Goal: Information Seeking & Learning: Find specific fact

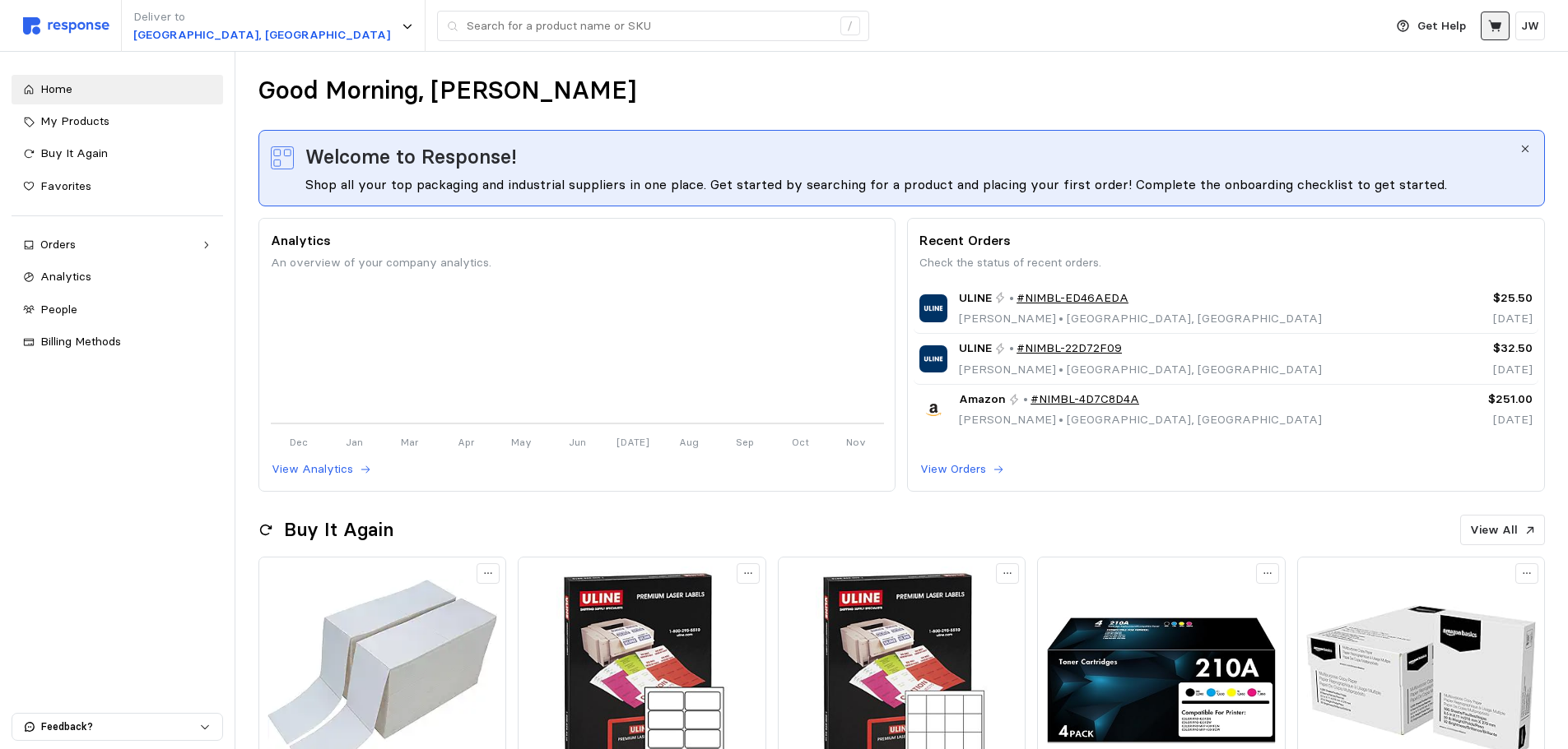
click at [1500, 26] on icon at bounding box center [1495, 26] width 13 height 12
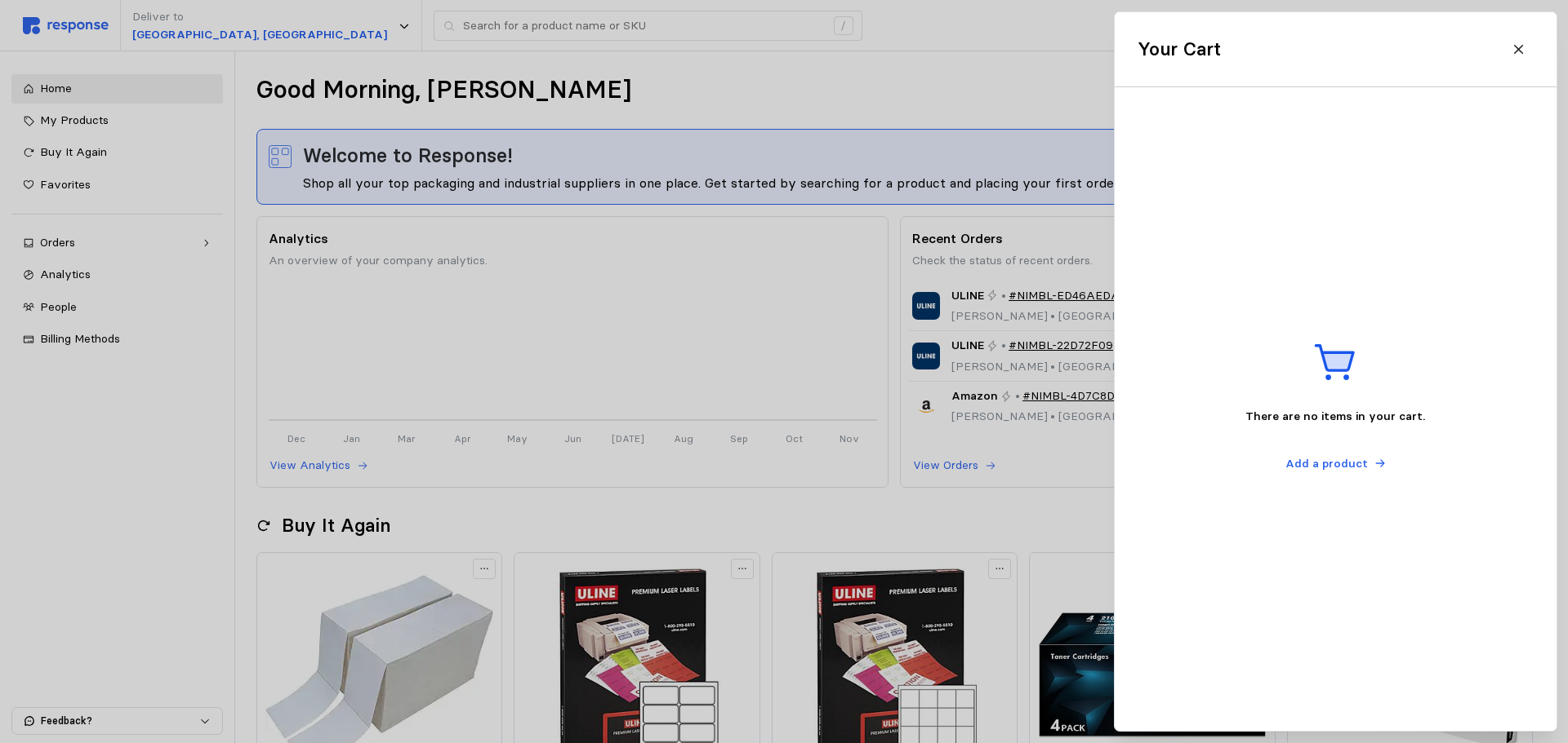
click at [1064, 263] on div at bounding box center [784, 372] width 1568 height 743
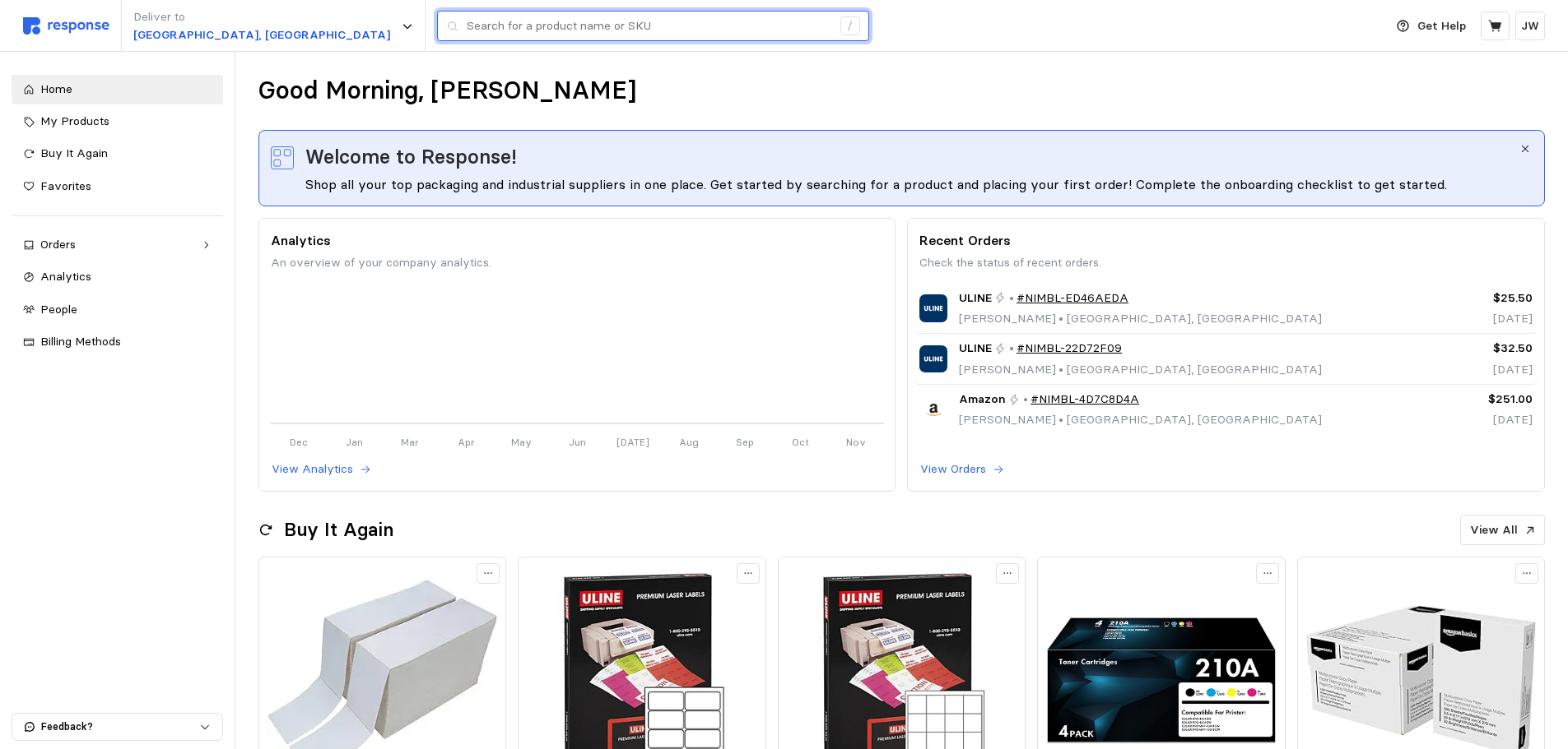
click at [466, 29] on input "text" at bounding box center [649, 26] width 365 height 30
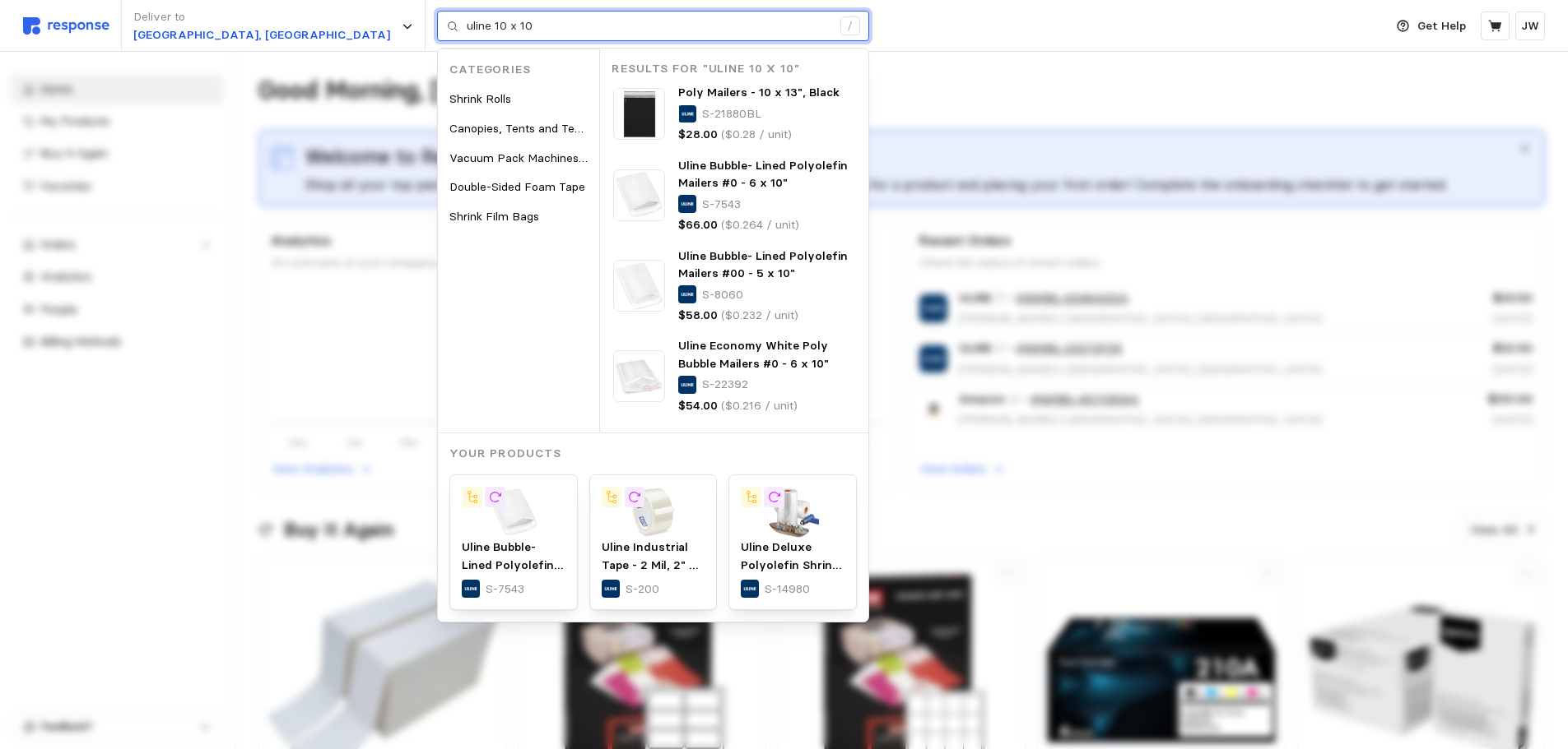
type input "uline 10 x 10"
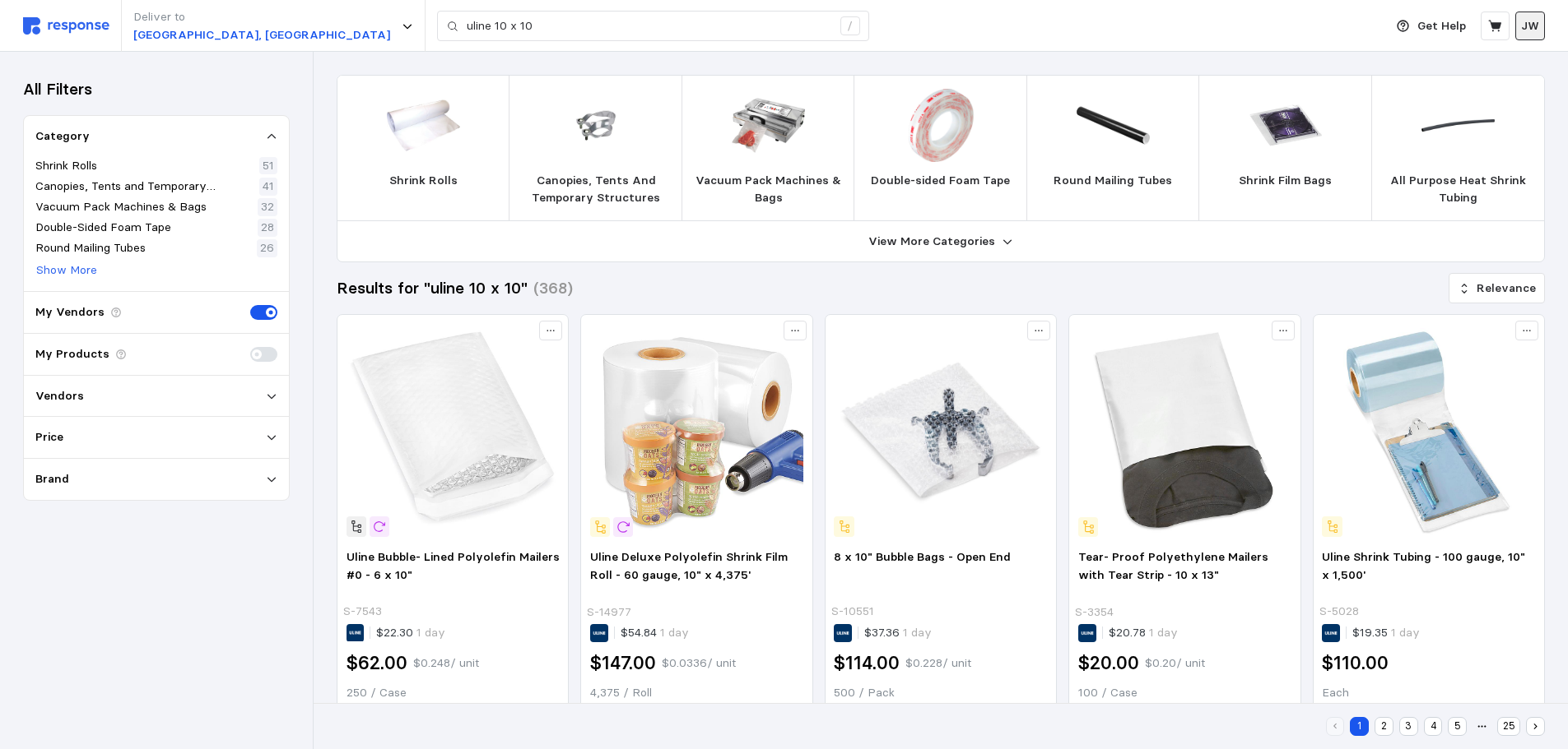
click at [1529, 27] on p "JW" at bounding box center [1530, 26] width 18 height 18
click at [1486, 103] on p "Logout" at bounding box center [1481, 95] width 106 height 18
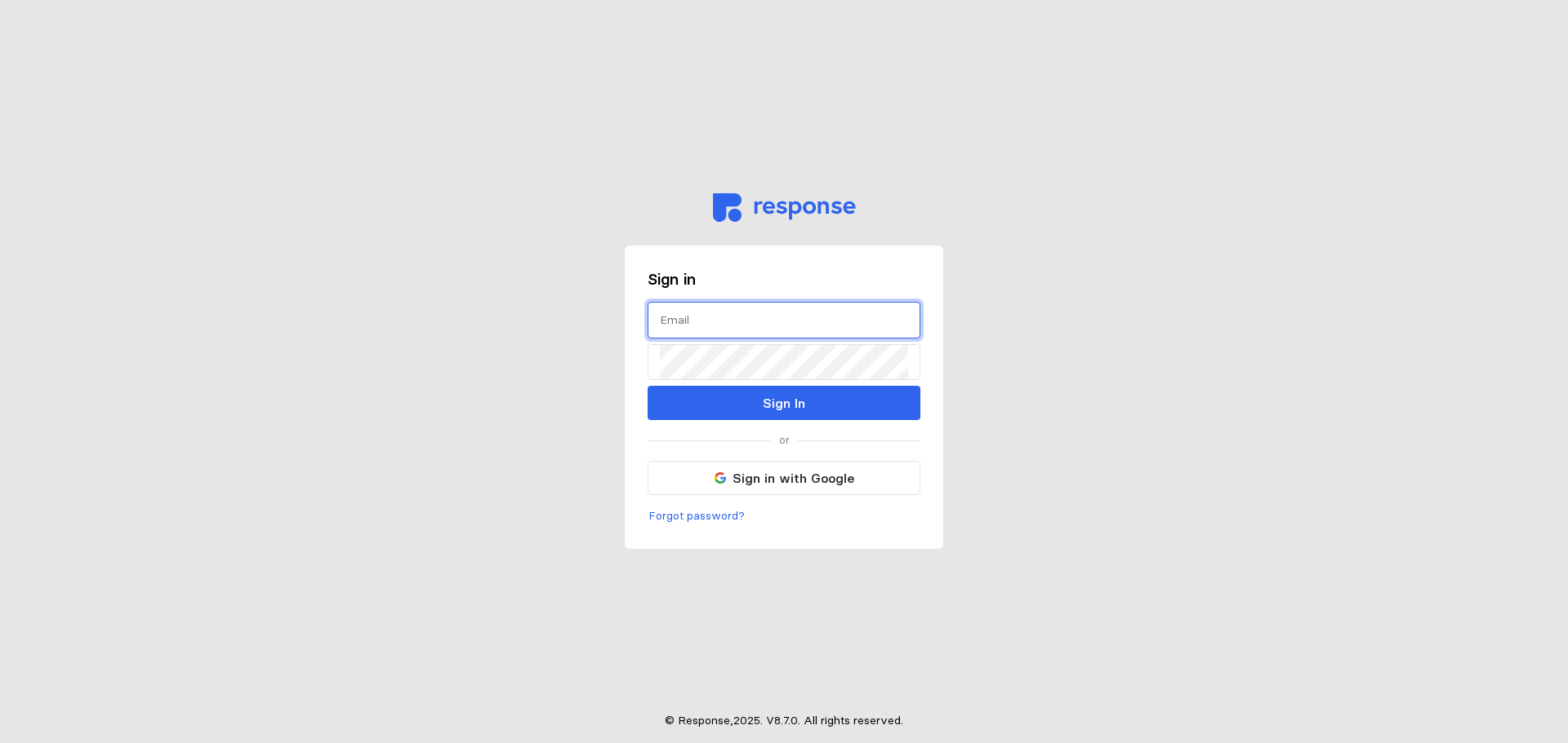
type input "[PERSON_NAME][EMAIL_ADDRESS][PERSON_NAME][DOMAIN_NAME]"
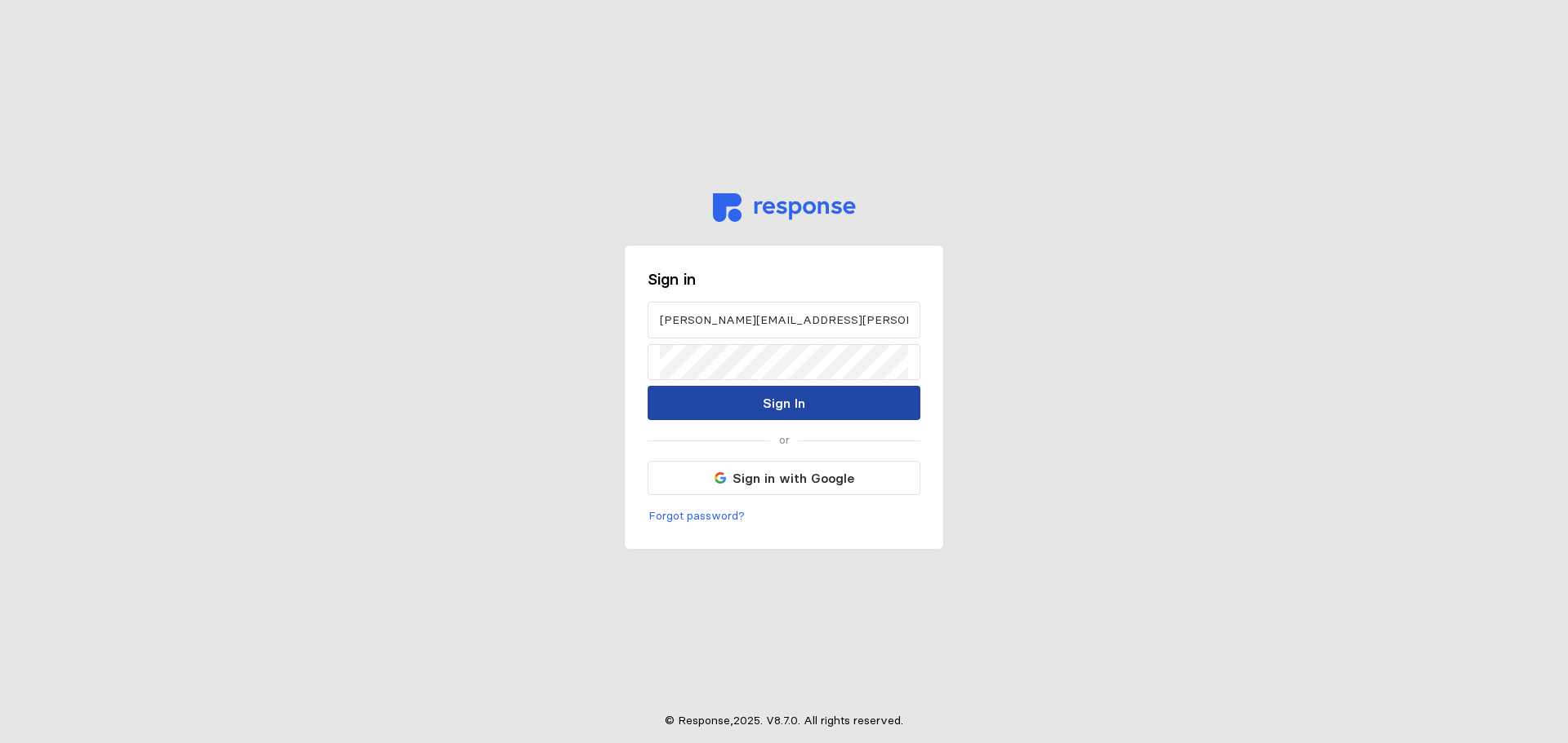
click at [768, 418] on button "Sign In" at bounding box center [784, 403] width 273 height 34
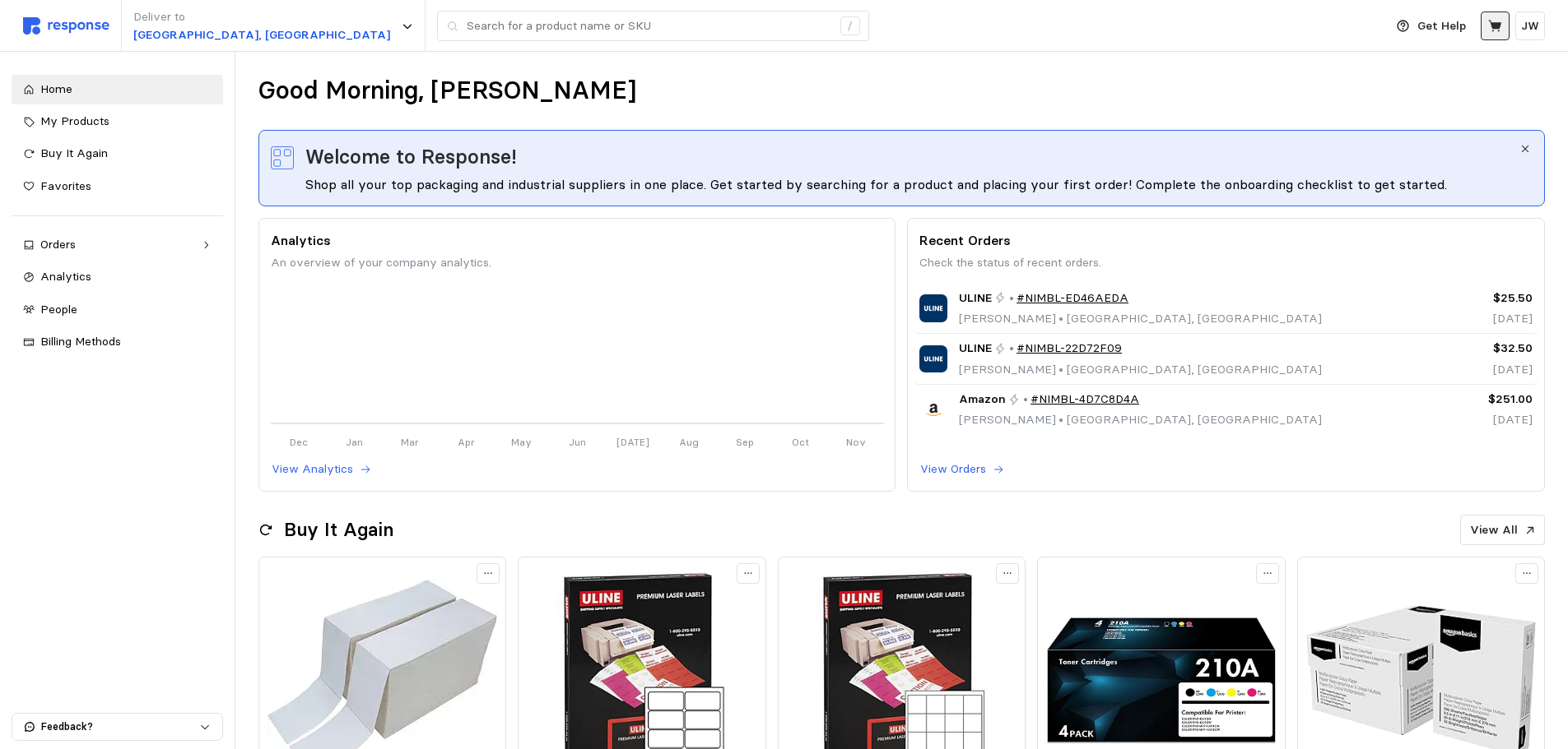
click at [1485, 30] on button at bounding box center [1495, 26] width 29 height 29
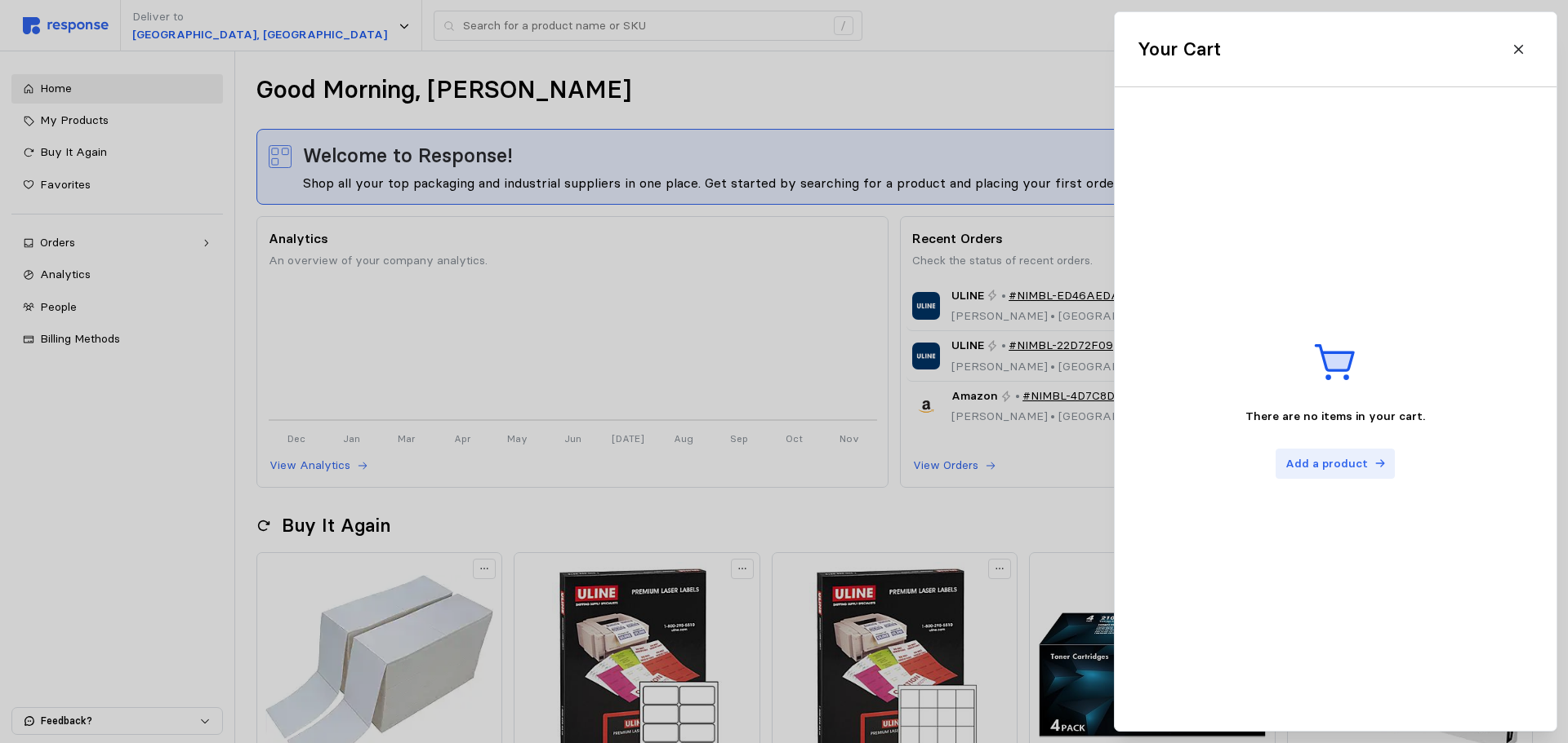
click at [1343, 462] on p "Add a product" at bounding box center [1326, 464] width 83 height 18
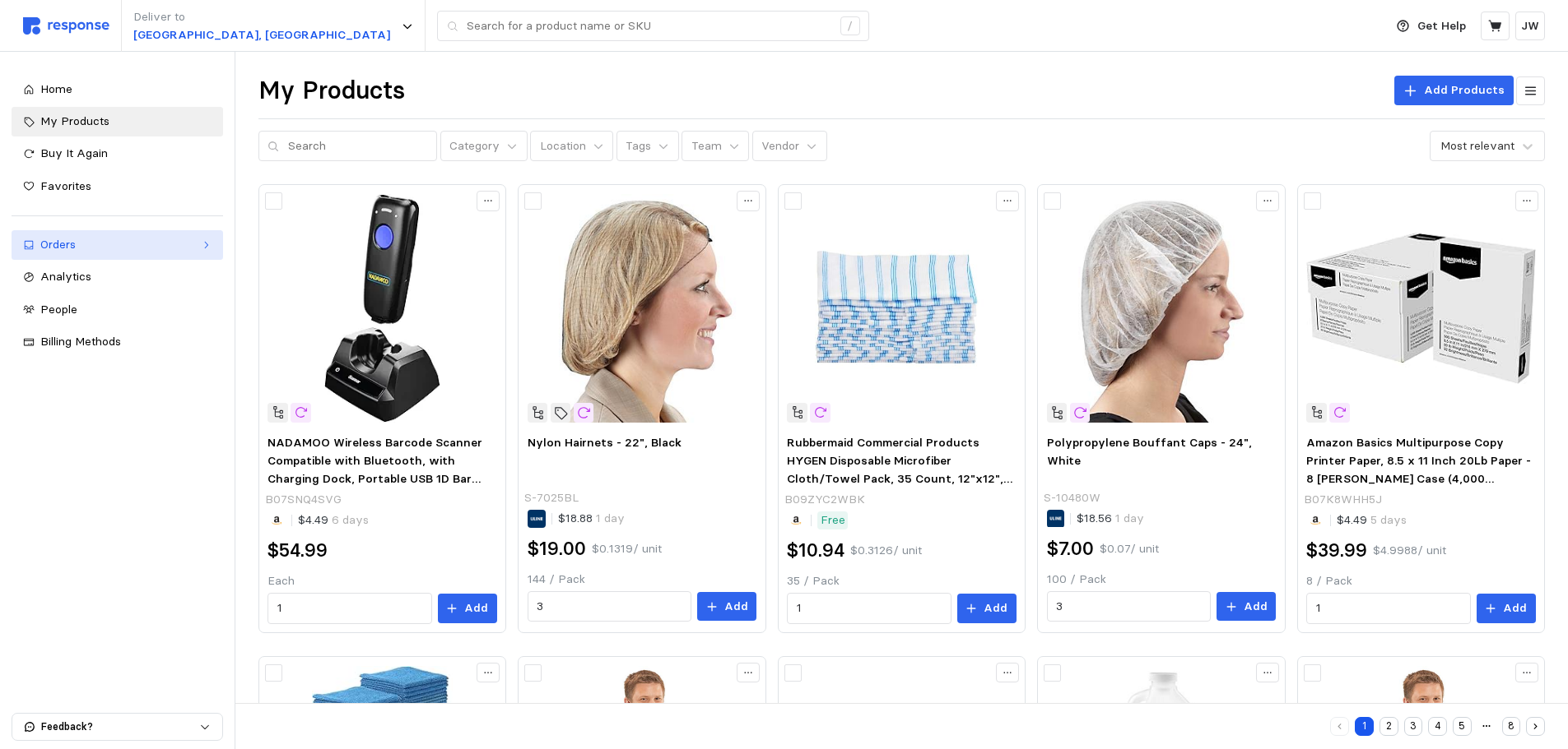
click at [92, 256] on link "Orders" at bounding box center [117, 245] width 211 height 30
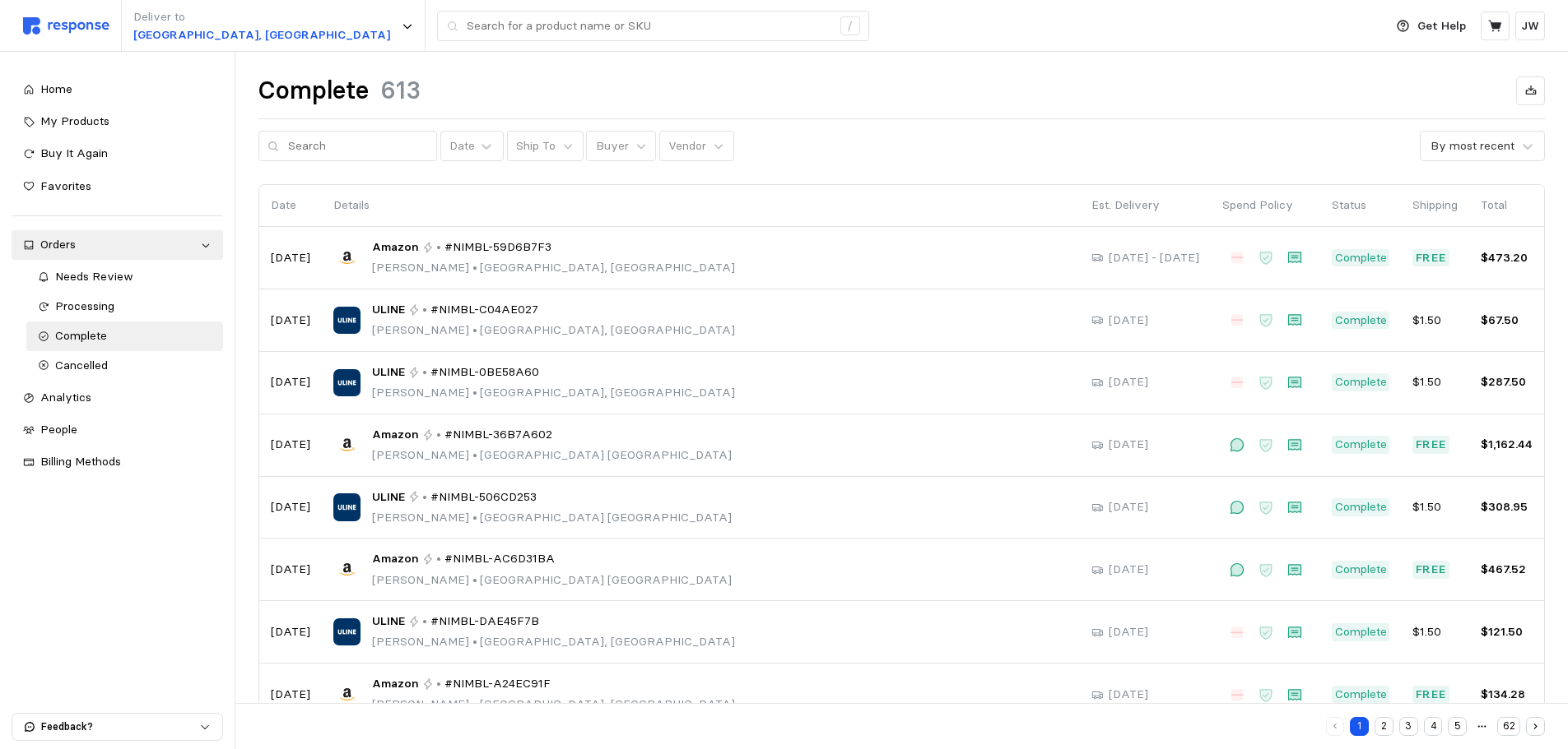
click at [346, 44] on div "Deliver to [GEOGRAPHIC_DATA], [GEOGRAPHIC_DATA] /" at bounding box center [699, 26] width 1352 height 52
click at [466, 30] on input "text" at bounding box center [649, 26] width 365 height 30
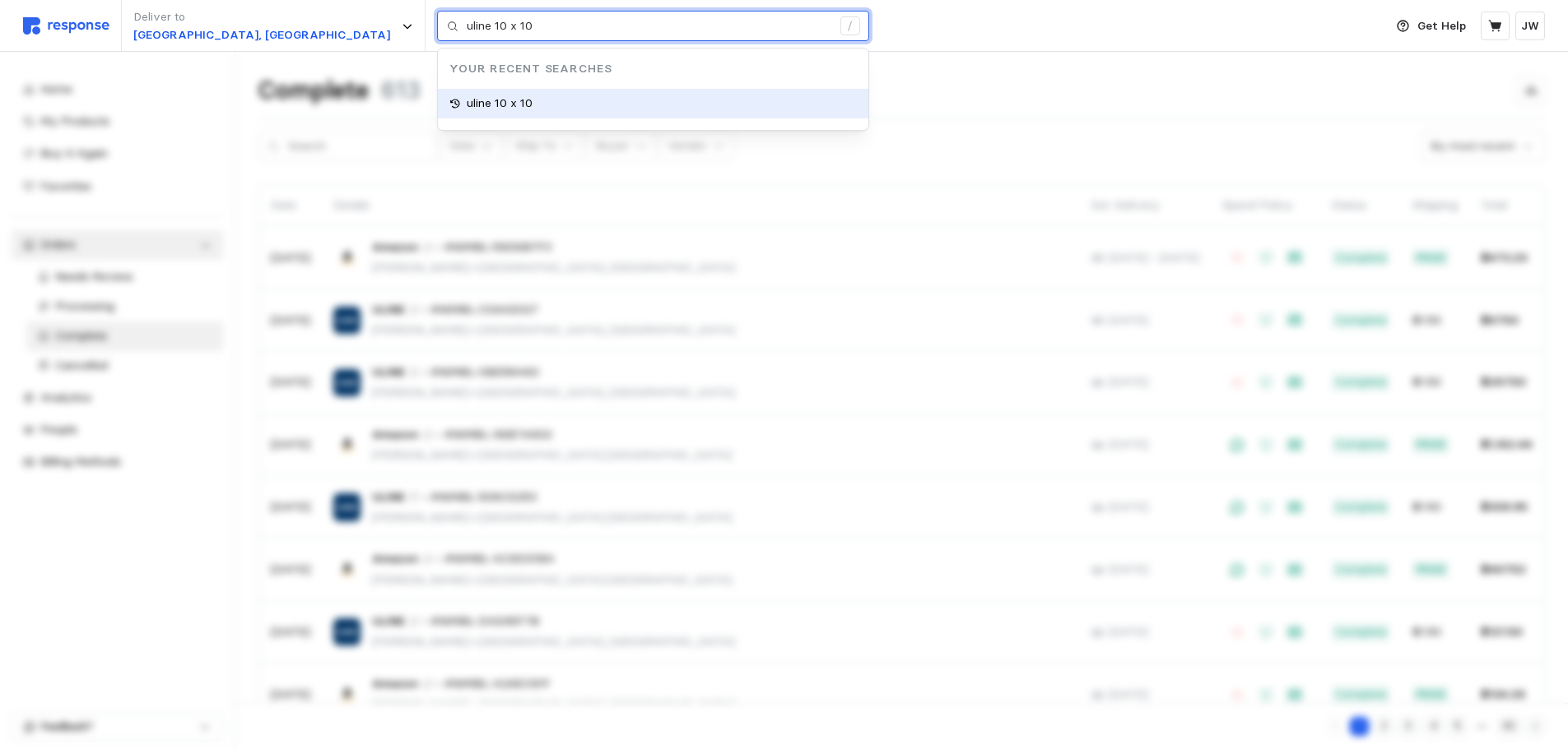
click at [438, 104] on div "uline 10 x 10" at bounding box center [654, 104] width 431 height 30
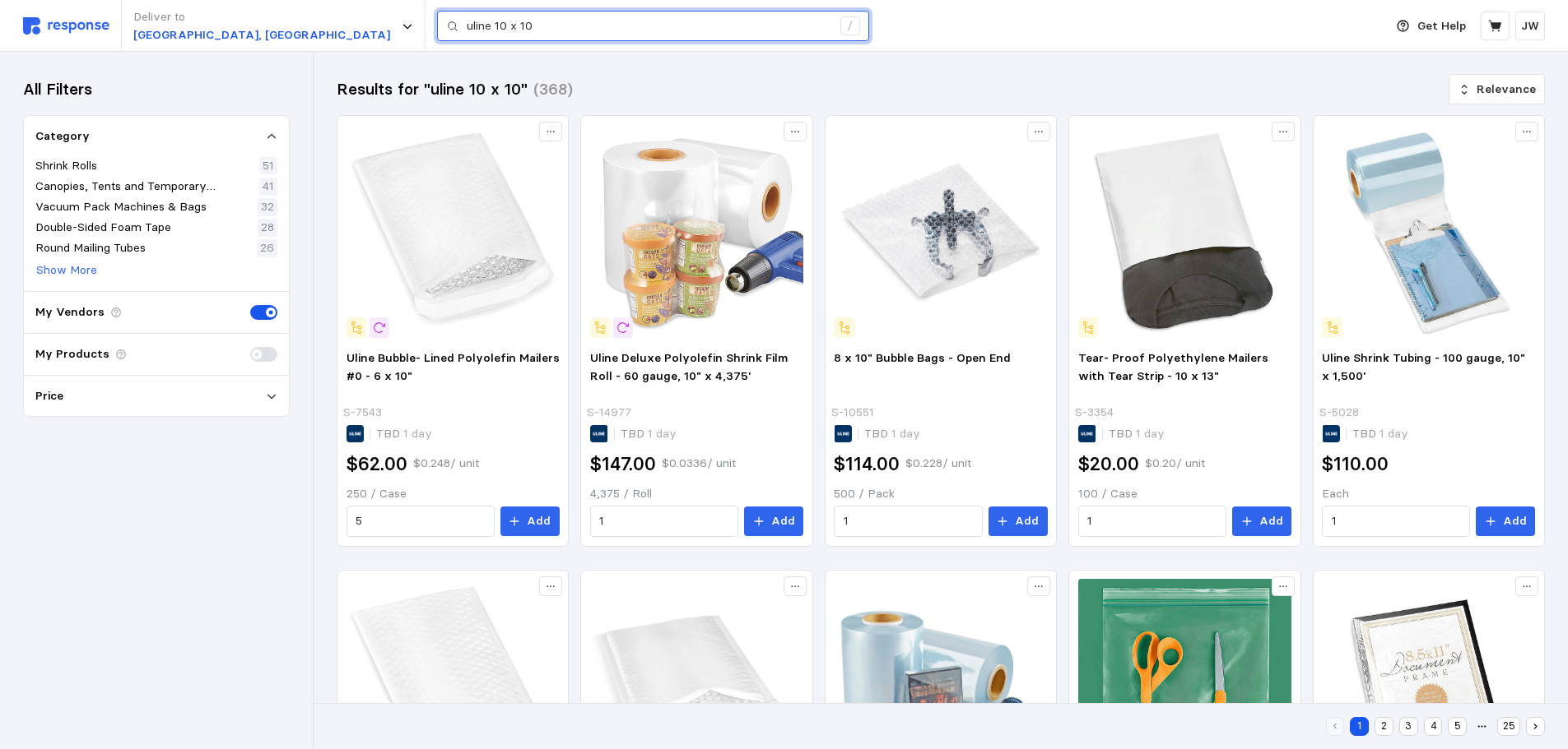
click at [466, 28] on input "uline 10 x 10" at bounding box center [649, 26] width 365 height 30
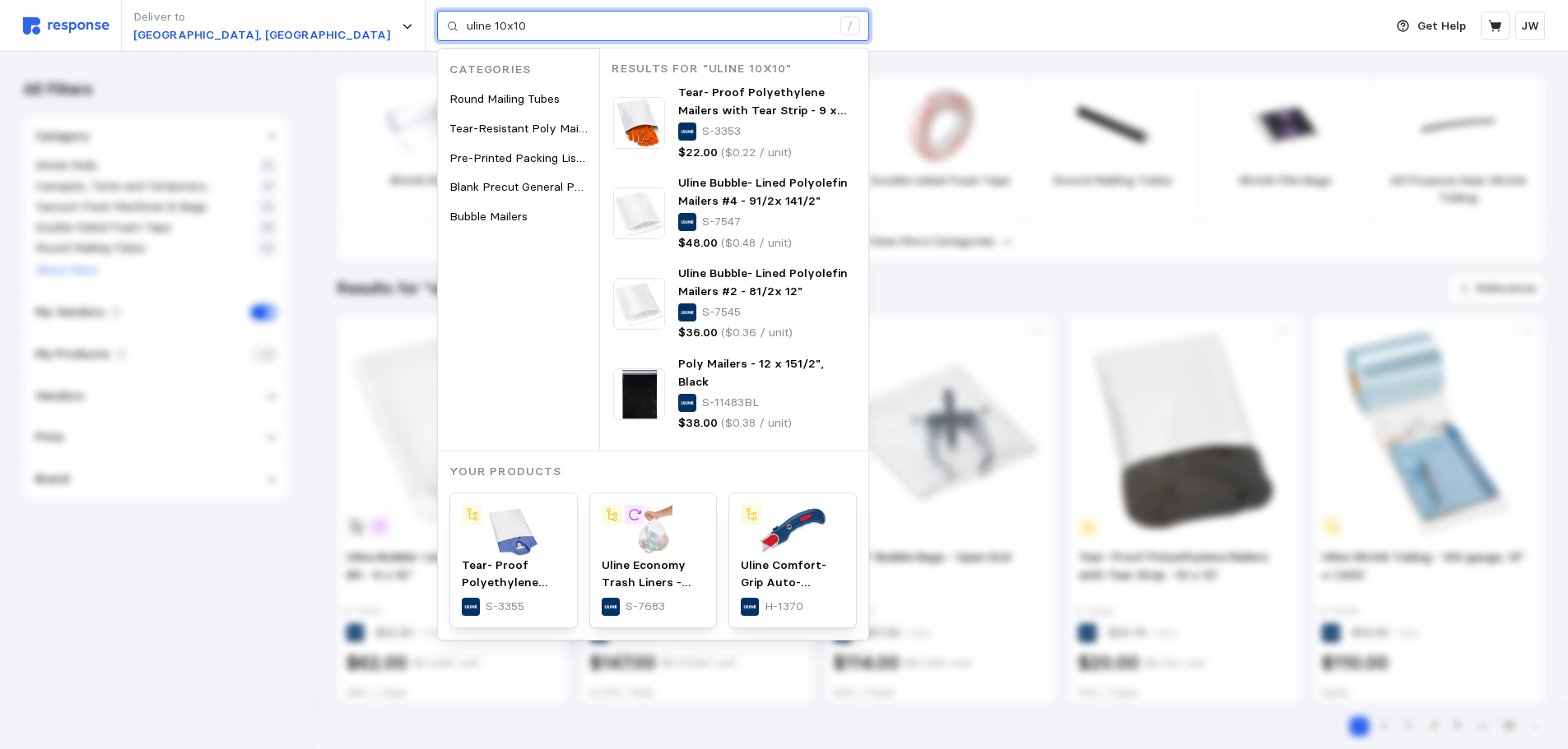
type input "uline 10x10"
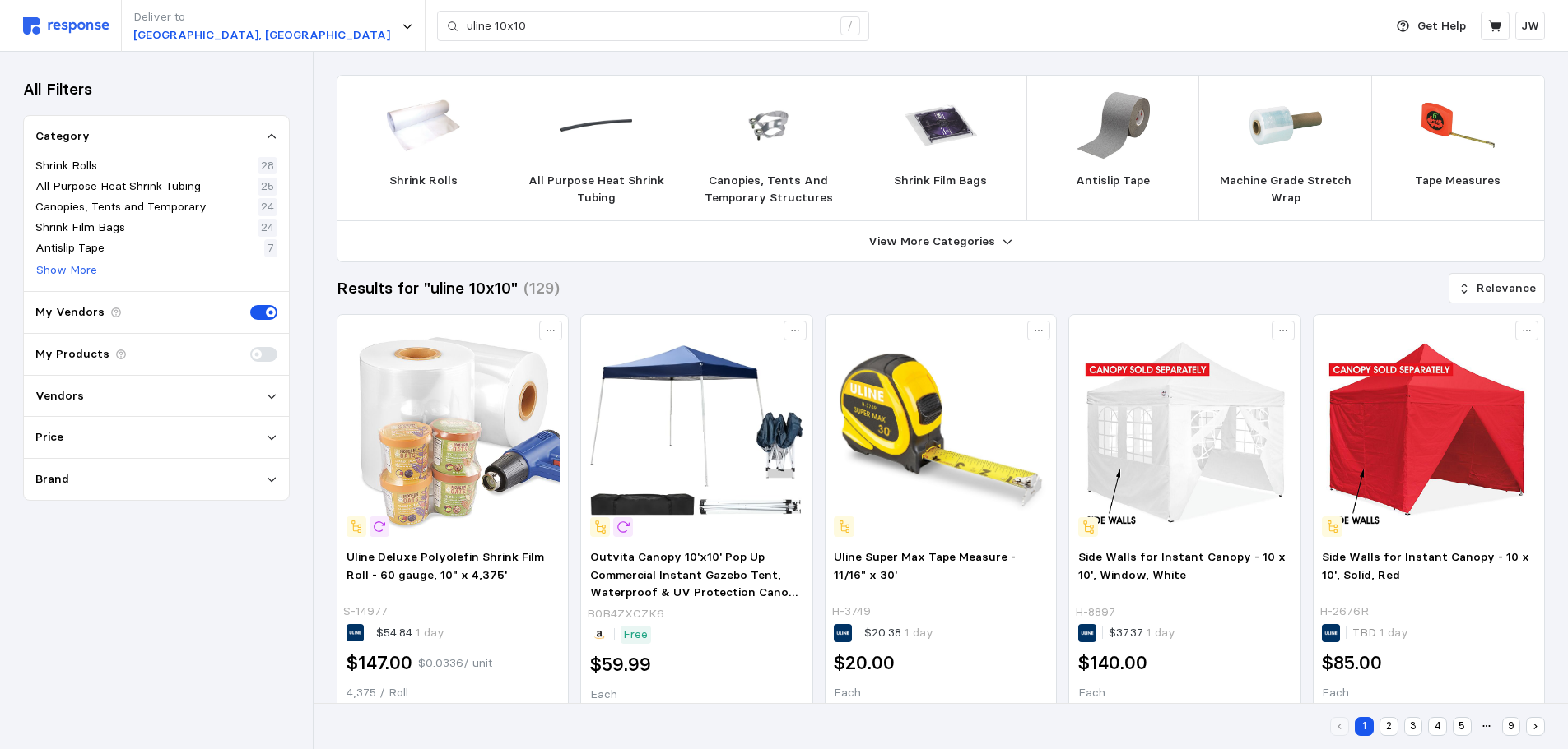
click at [65, 318] on p "My Vendors" at bounding box center [70, 313] width 69 height 18
click at [68, 279] on p "Show More" at bounding box center [67, 271] width 61 height 18
click at [59, 29] on img at bounding box center [66, 26] width 87 height 17
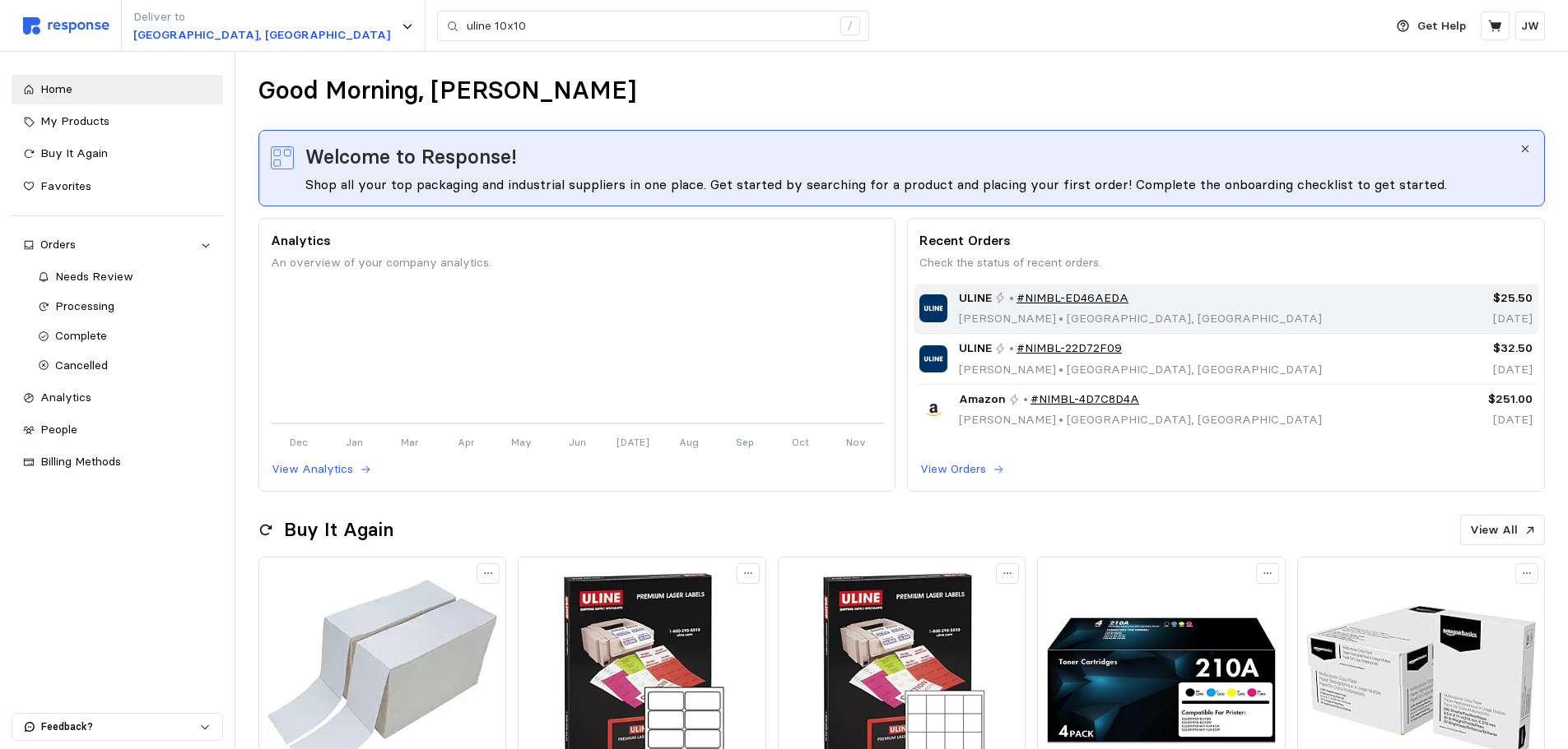
click at [941, 313] on img at bounding box center [933, 308] width 27 height 27
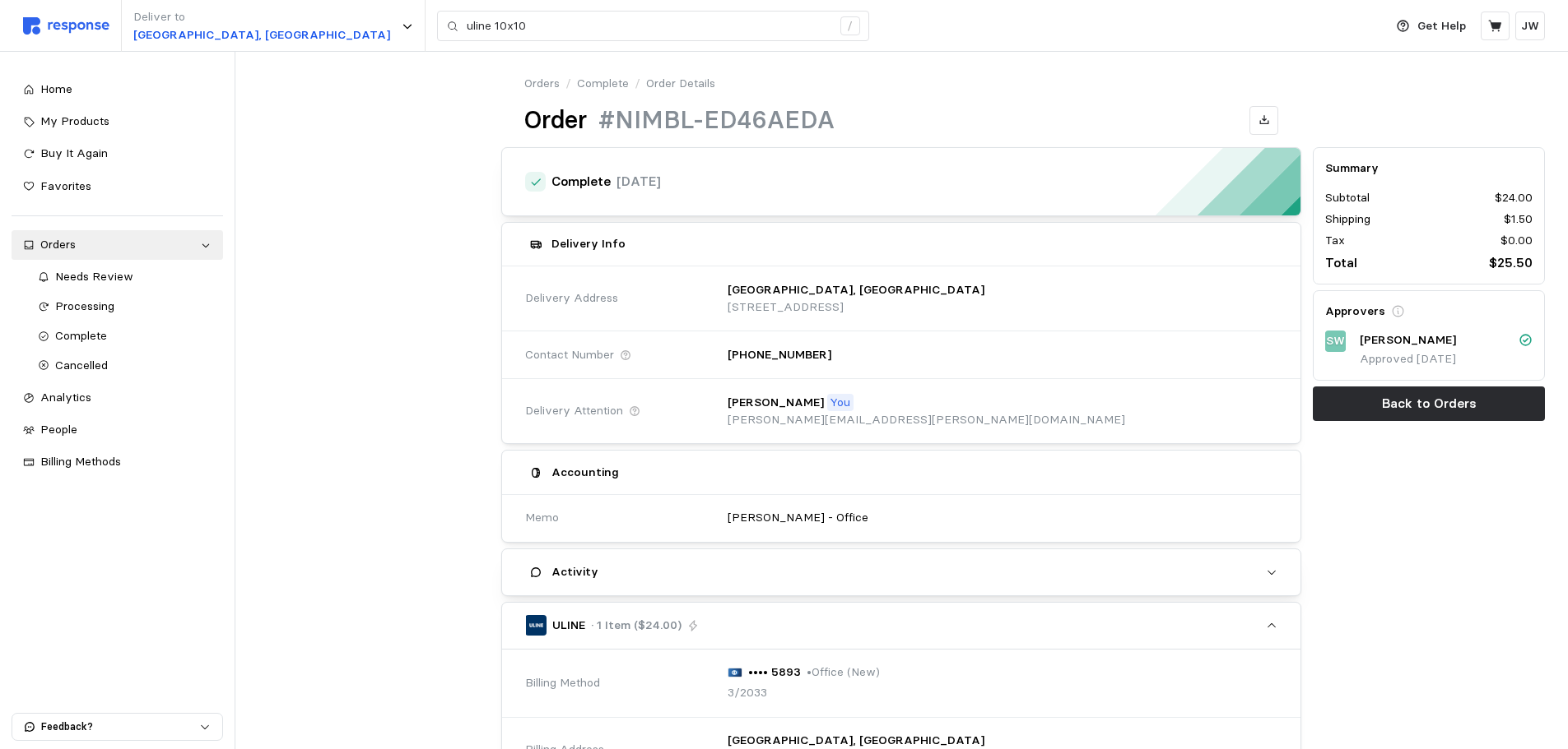
click at [529, 624] on div "button" at bounding box center [535, 625] width 21 height 21
click at [571, 624] on p "ULINE" at bounding box center [569, 626] width 33 height 18
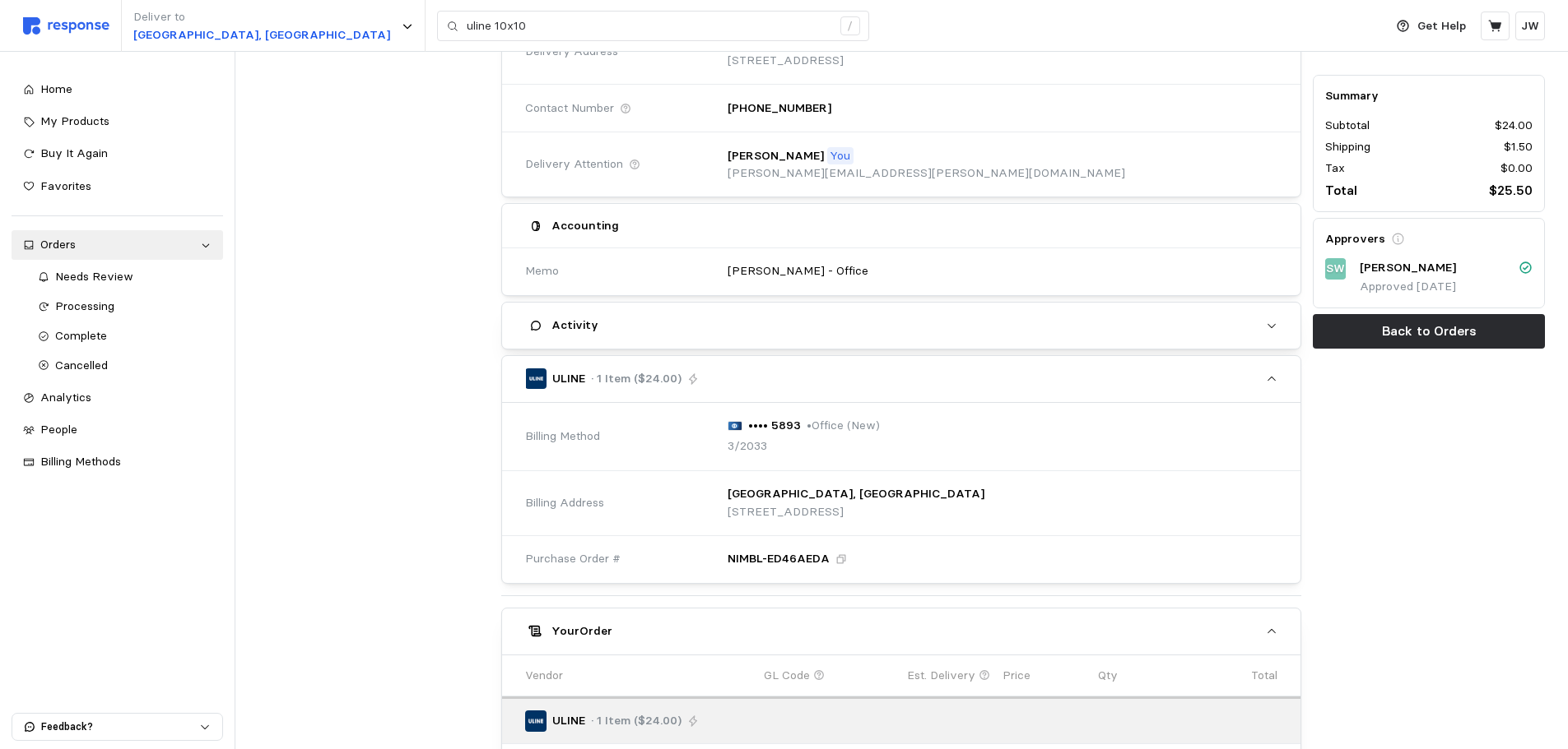
click at [597, 374] on p "· 1 Item ($24.00)" at bounding box center [636, 379] width 91 height 18
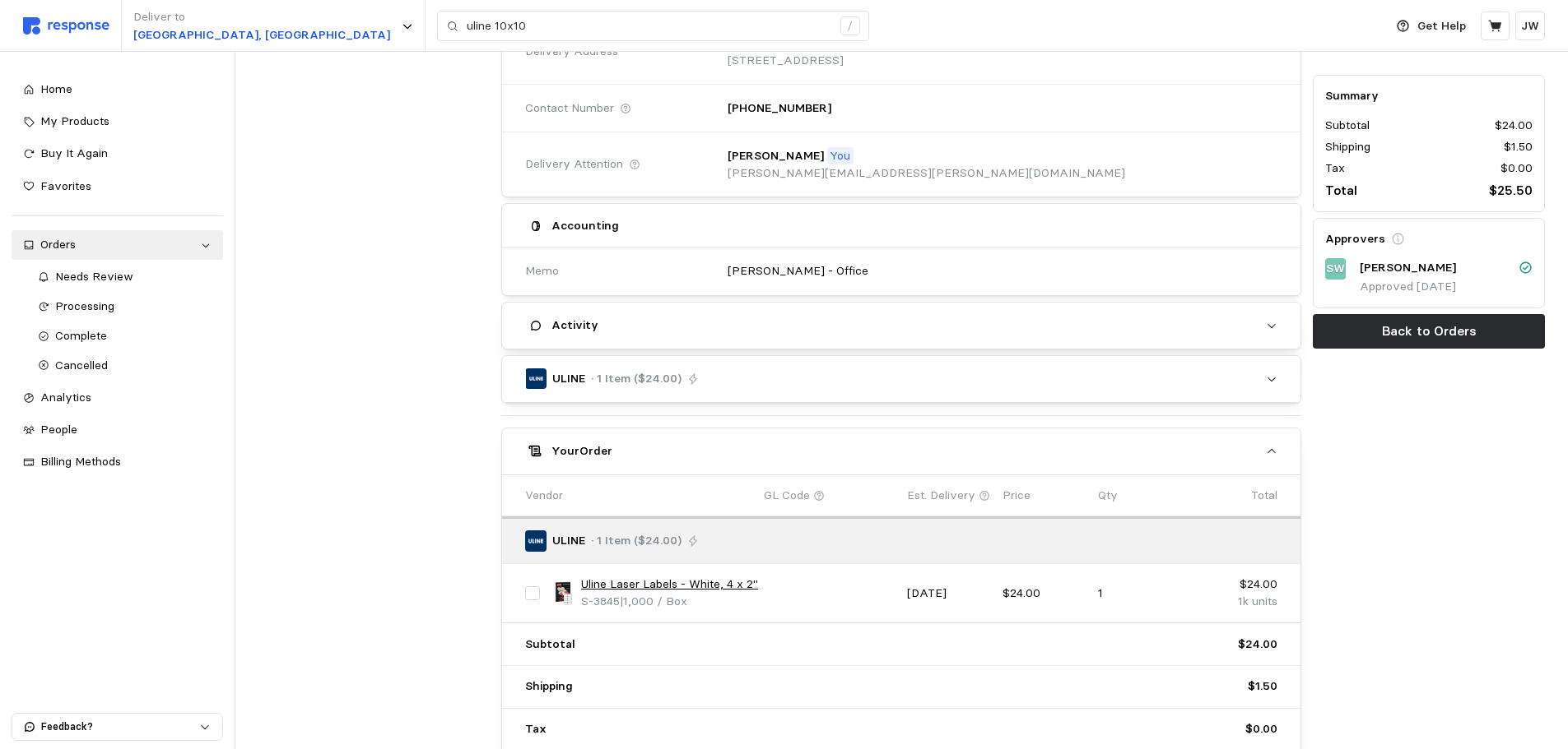
click at [612, 587] on link "Uline Laser Labels - White, 4 x 2"" at bounding box center [669, 585] width 177 height 18
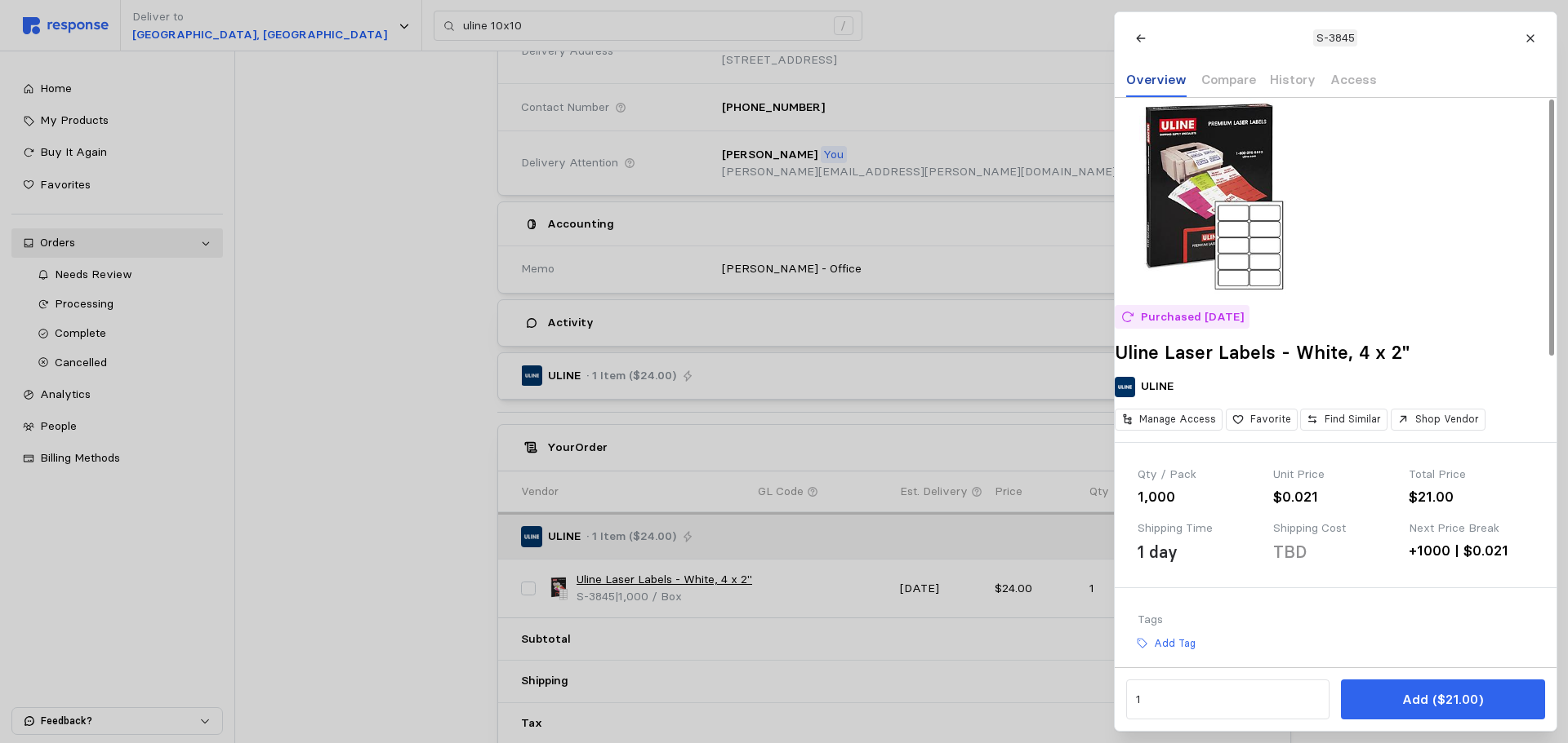
click at [1150, 68] on div "Overview" at bounding box center [1156, 80] width 61 height 34
click at [1150, 74] on p "Overview" at bounding box center [1156, 79] width 61 height 20
click at [1227, 74] on p "Compare" at bounding box center [1227, 79] width 55 height 20
